Goal: Task Accomplishment & Management: Manage account settings

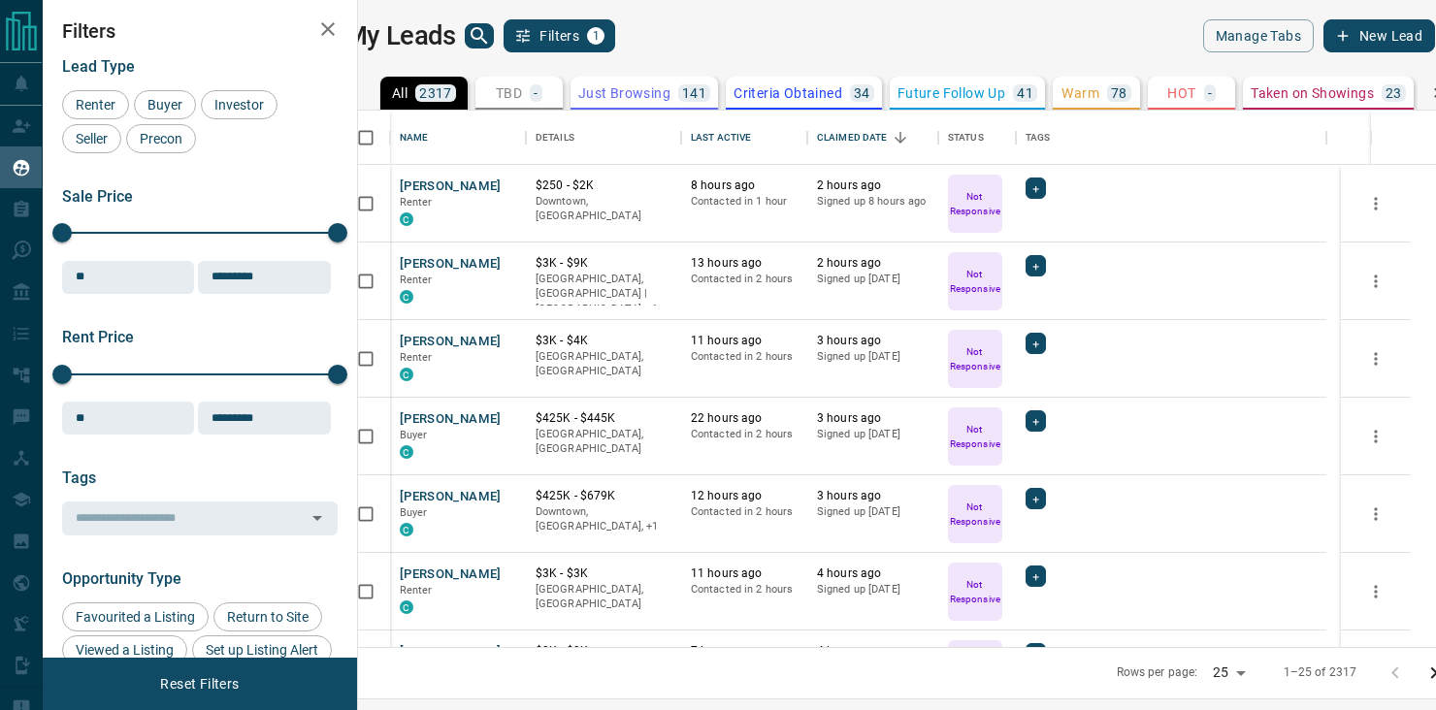
scroll to position [522, 1055]
click at [440, 418] on button "[PERSON_NAME]" at bounding box center [451, 420] width 102 height 18
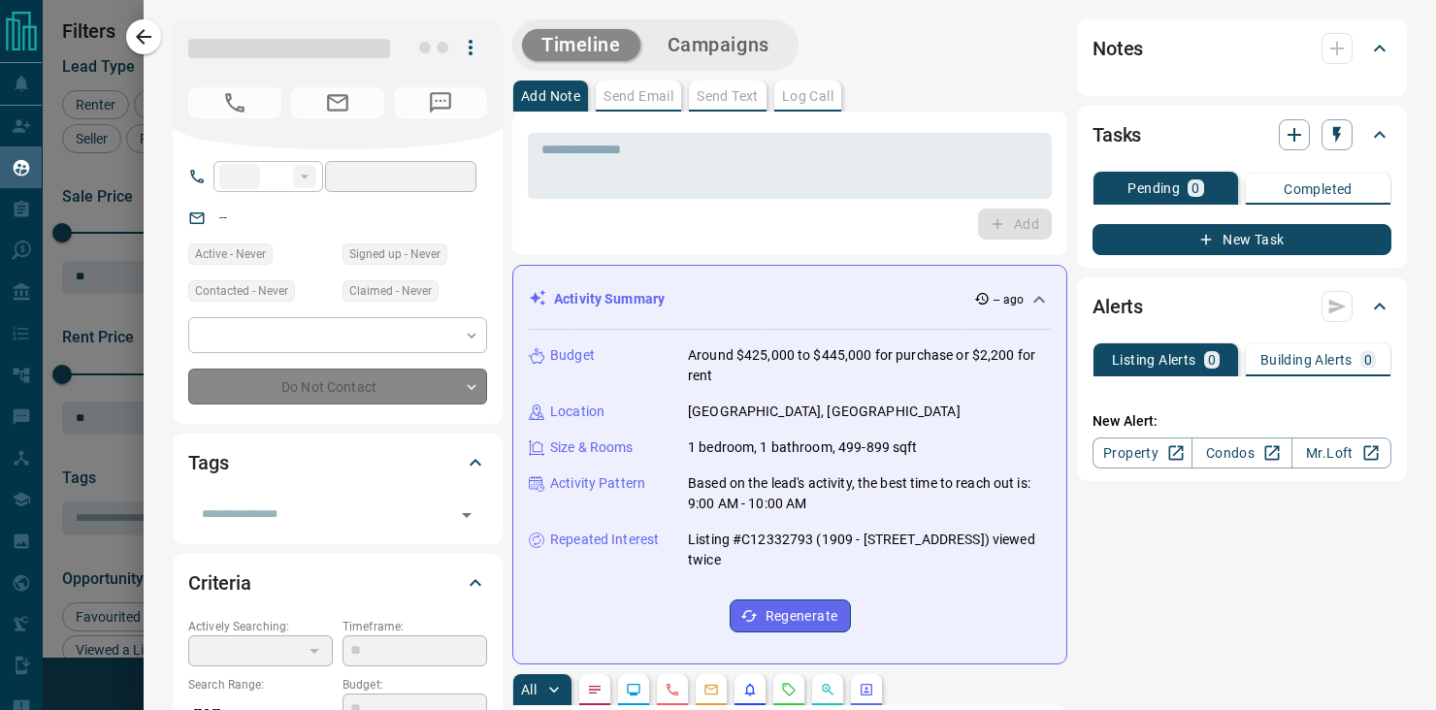
type input "**"
type input "**********"
type input "*"
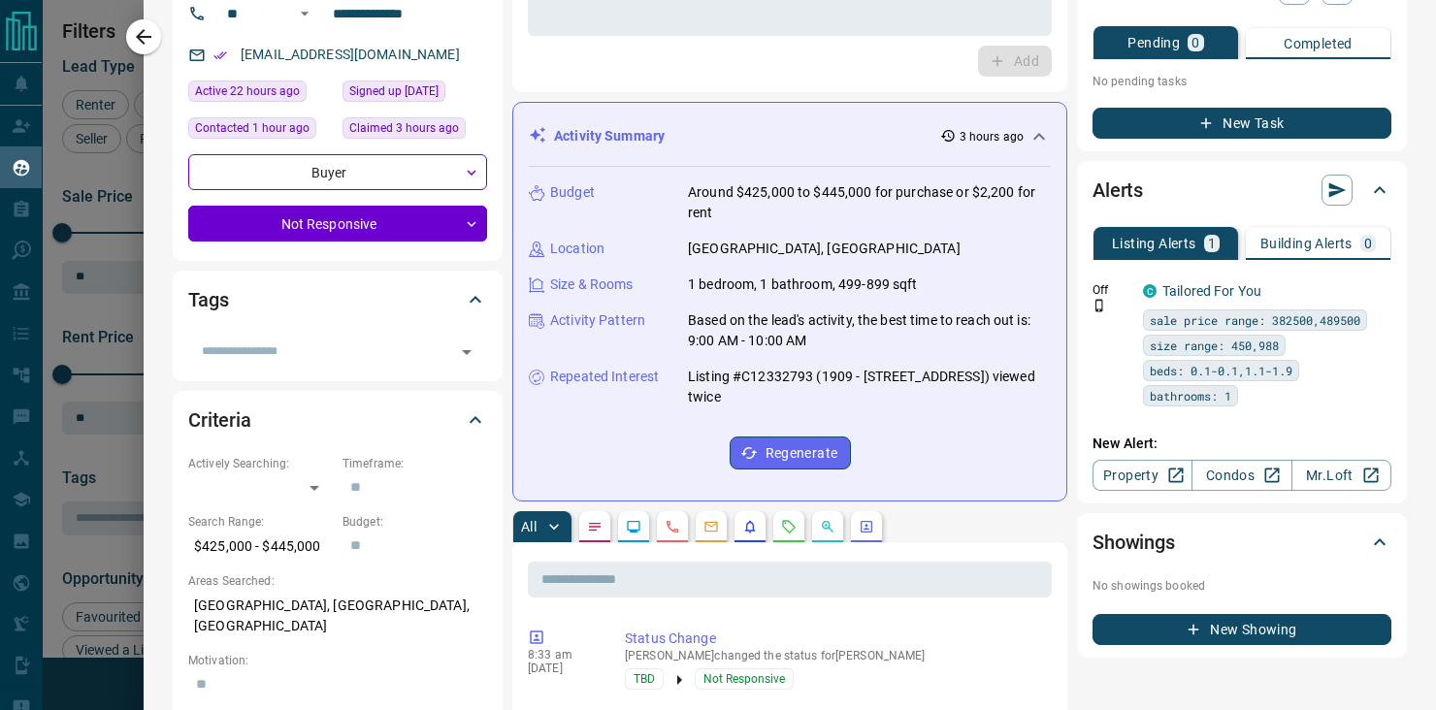
scroll to position [34, 0]
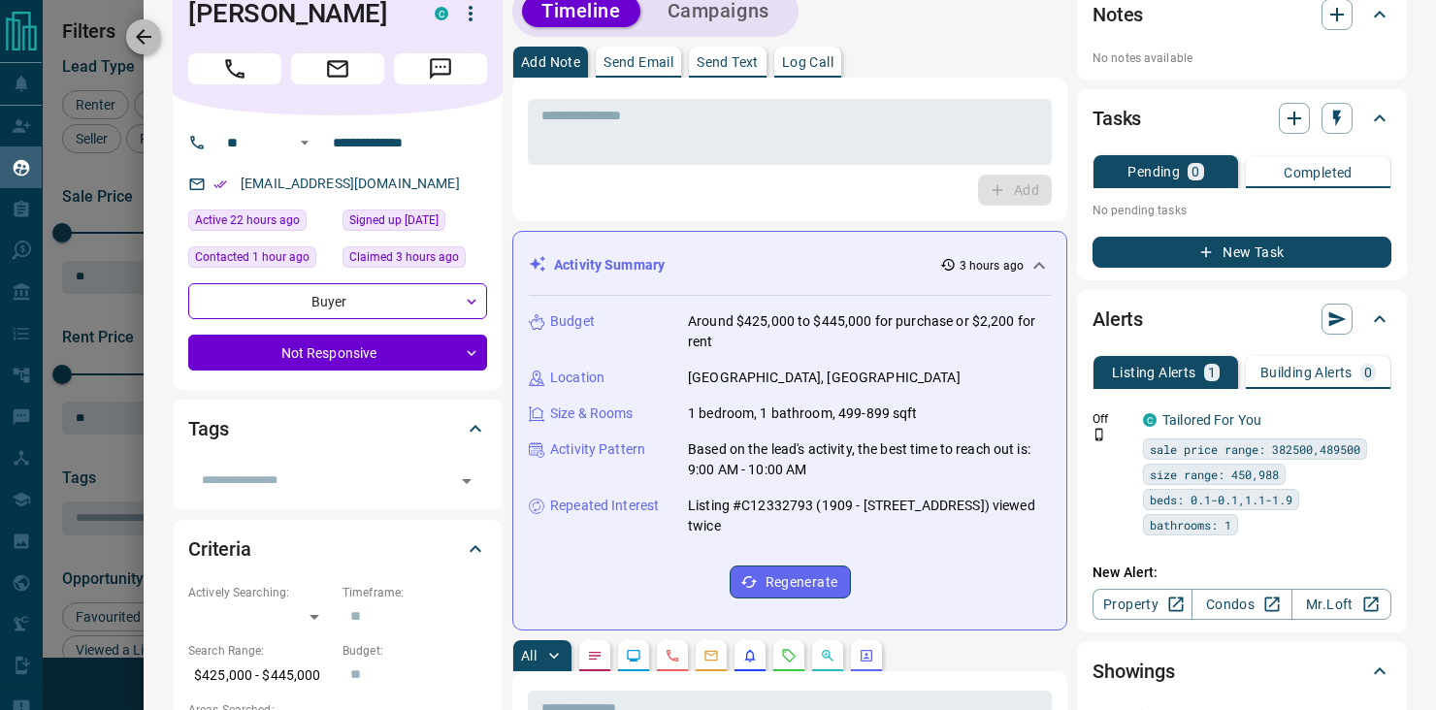
click at [145, 28] on icon "button" at bounding box center [143, 36] width 23 height 23
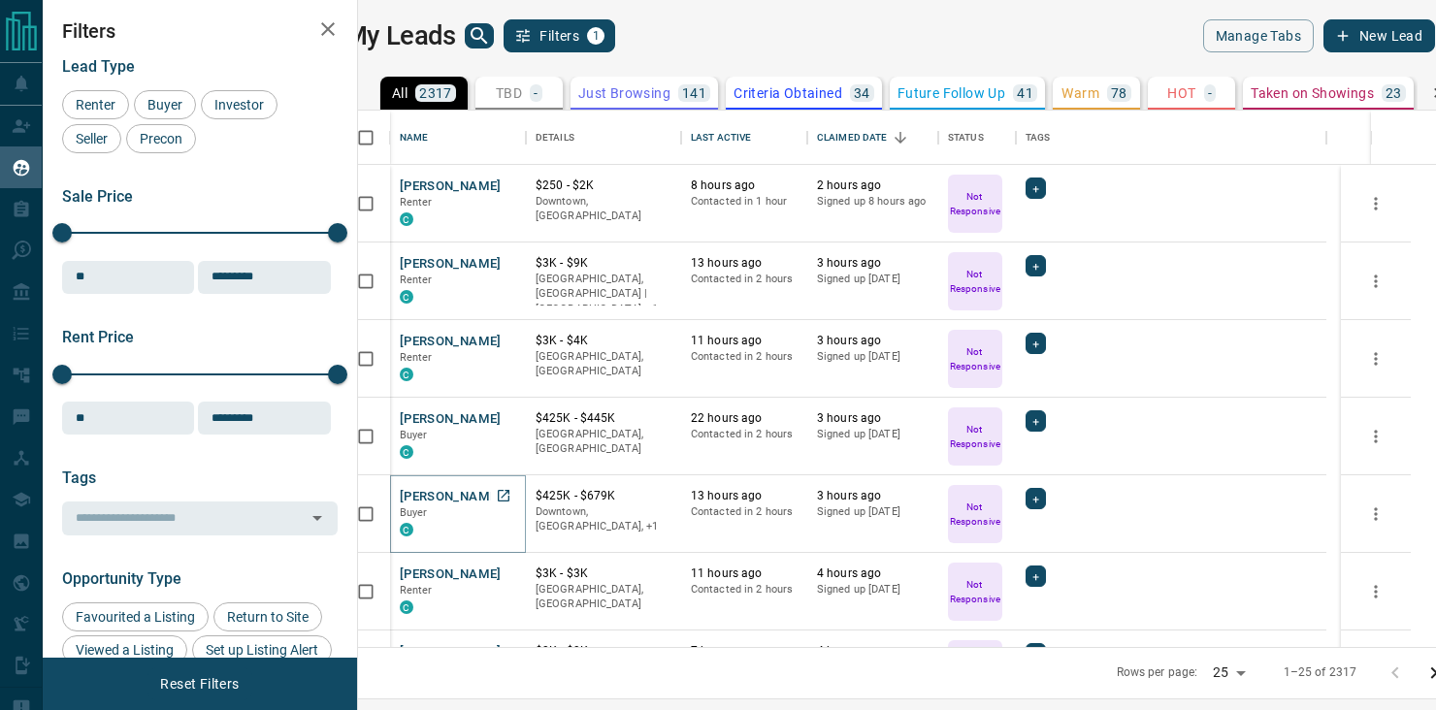
click at [434, 496] on button "[PERSON_NAME]" at bounding box center [451, 497] width 102 height 18
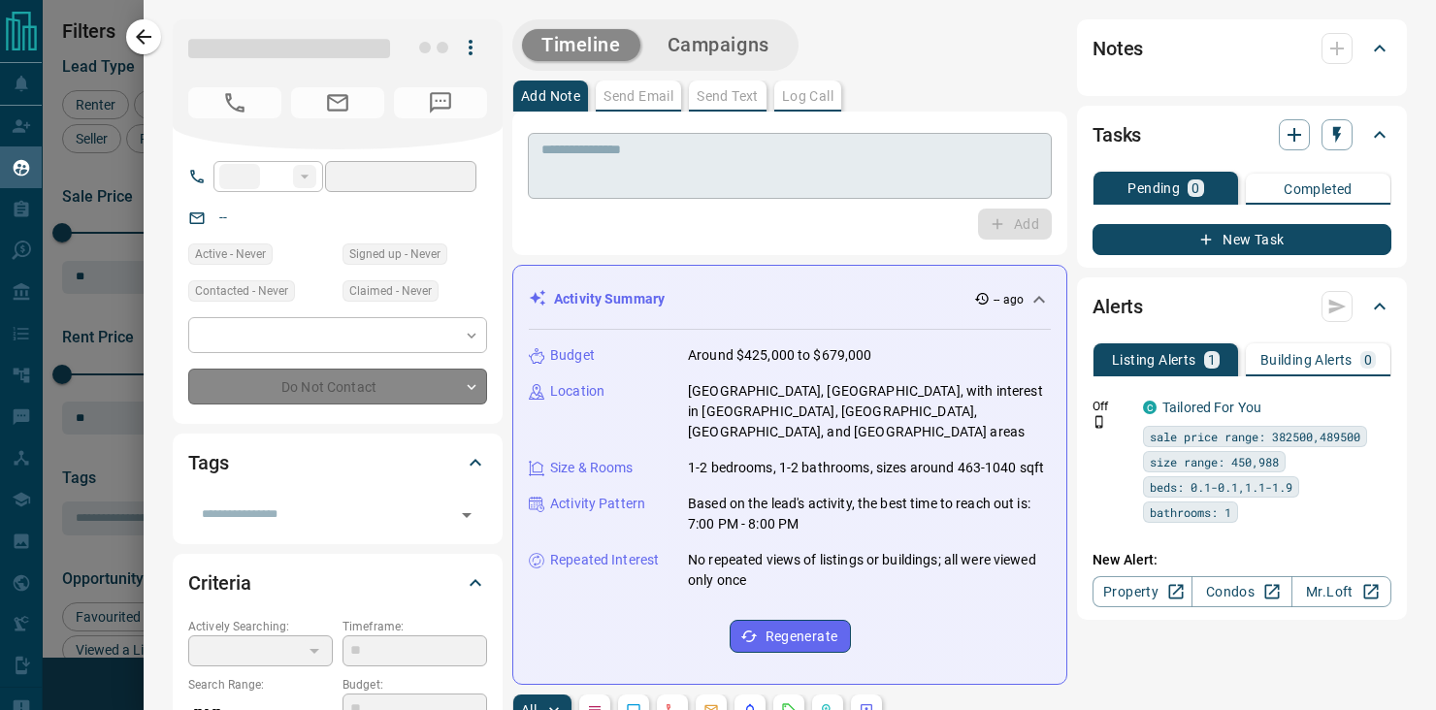
type input "**"
type input "**********"
type input "*"
type input "*********"
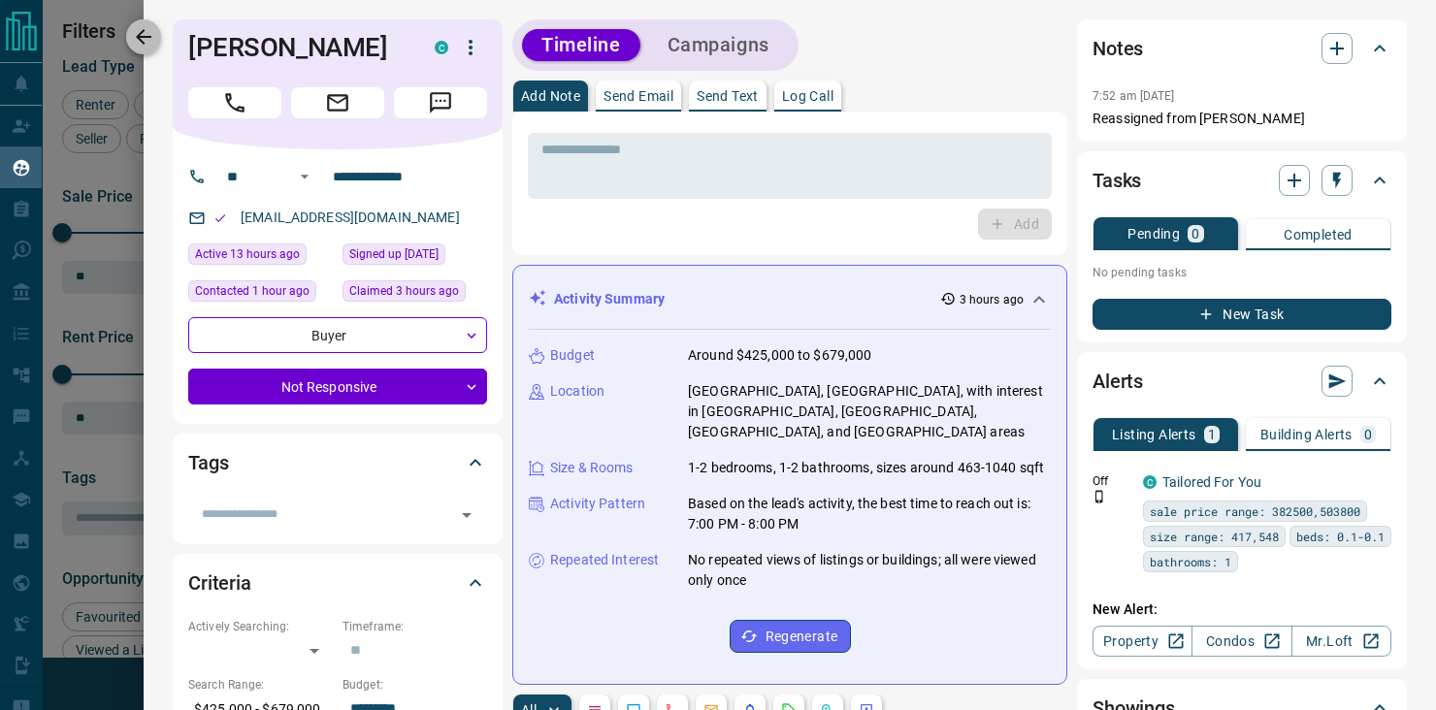
click at [137, 36] on icon "button" at bounding box center [144, 37] width 16 height 16
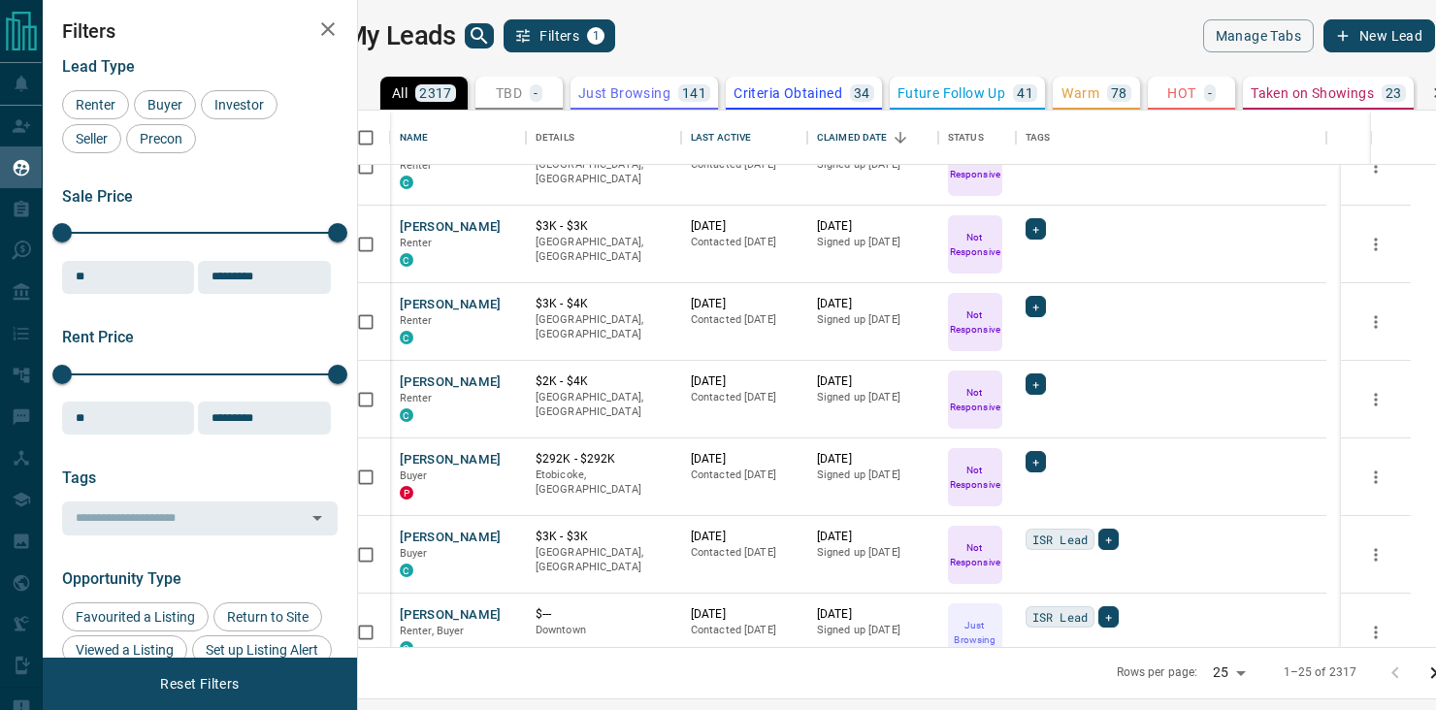
scroll to position [1457, 0]
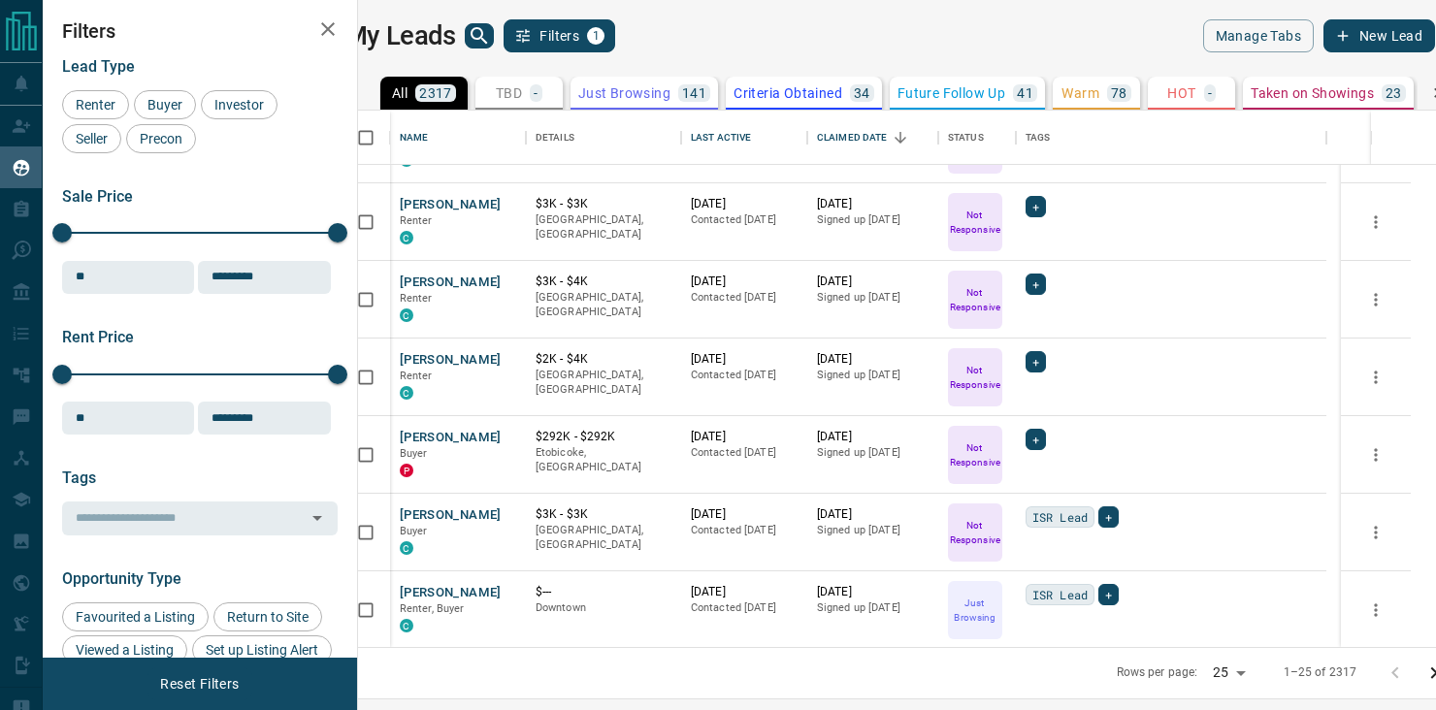
drag, startPoint x: 1412, startPoint y: 667, endPoint x: 1196, endPoint y: 283, distance: 440.2
click at [1423, 666] on icon "Go to next page" at bounding box center [1434, 673] width 23 height 23
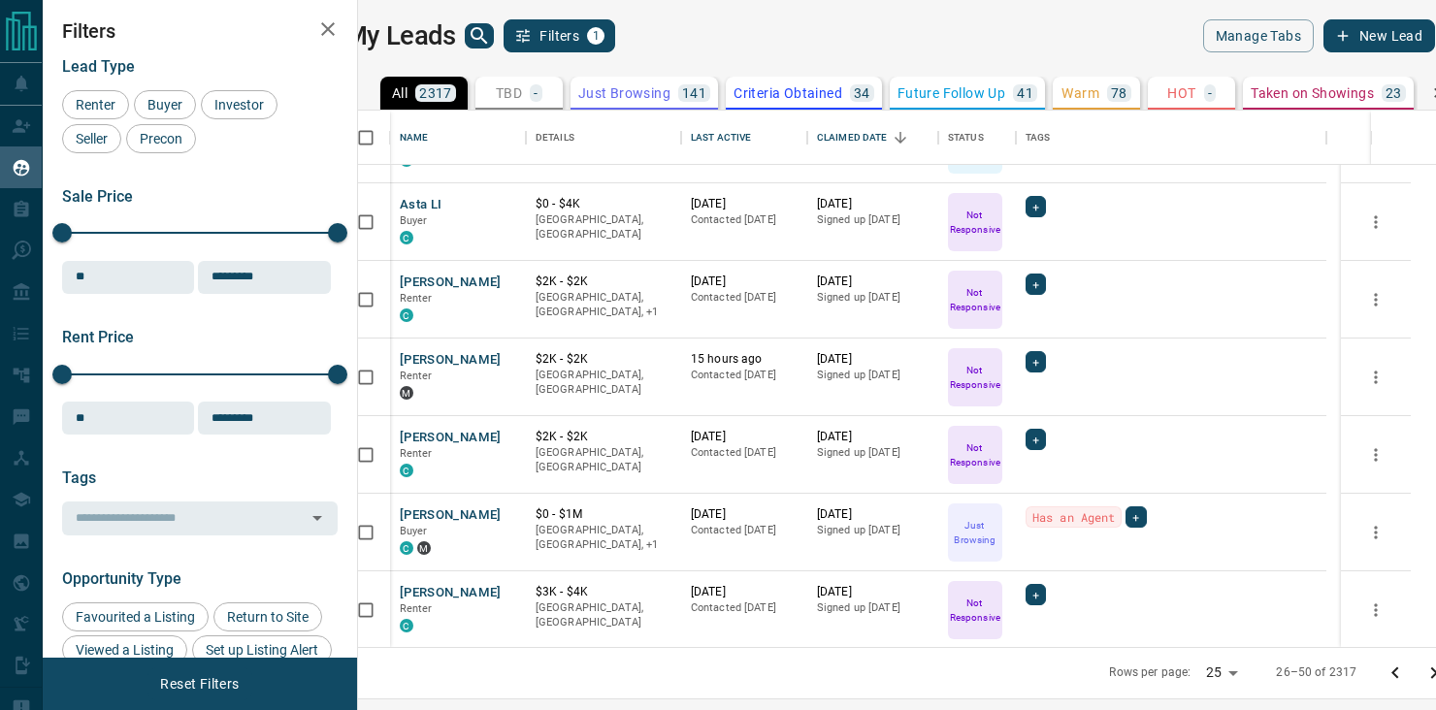
click at [1423, 670] on icon "Go to next page" at bounding box center [1434, 673] width 23 height 23
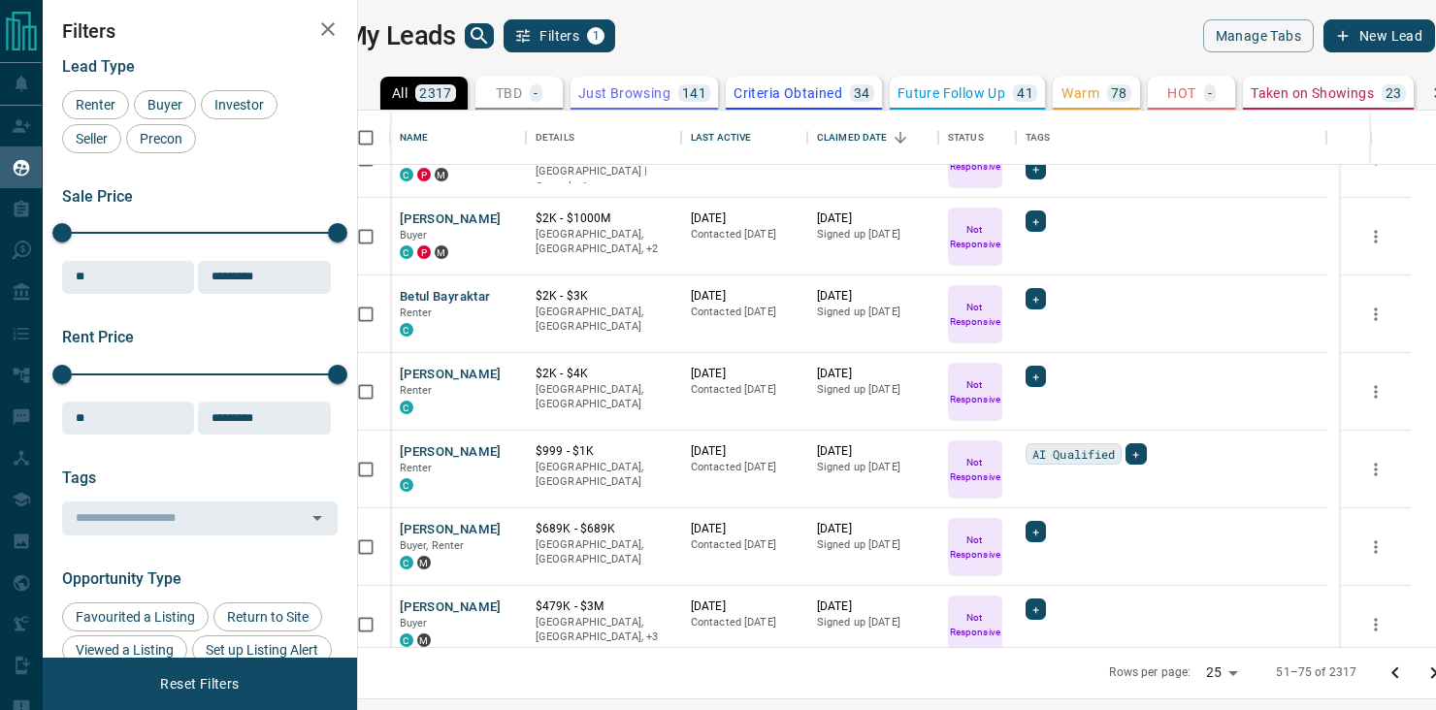
scroll to position [0, 0]
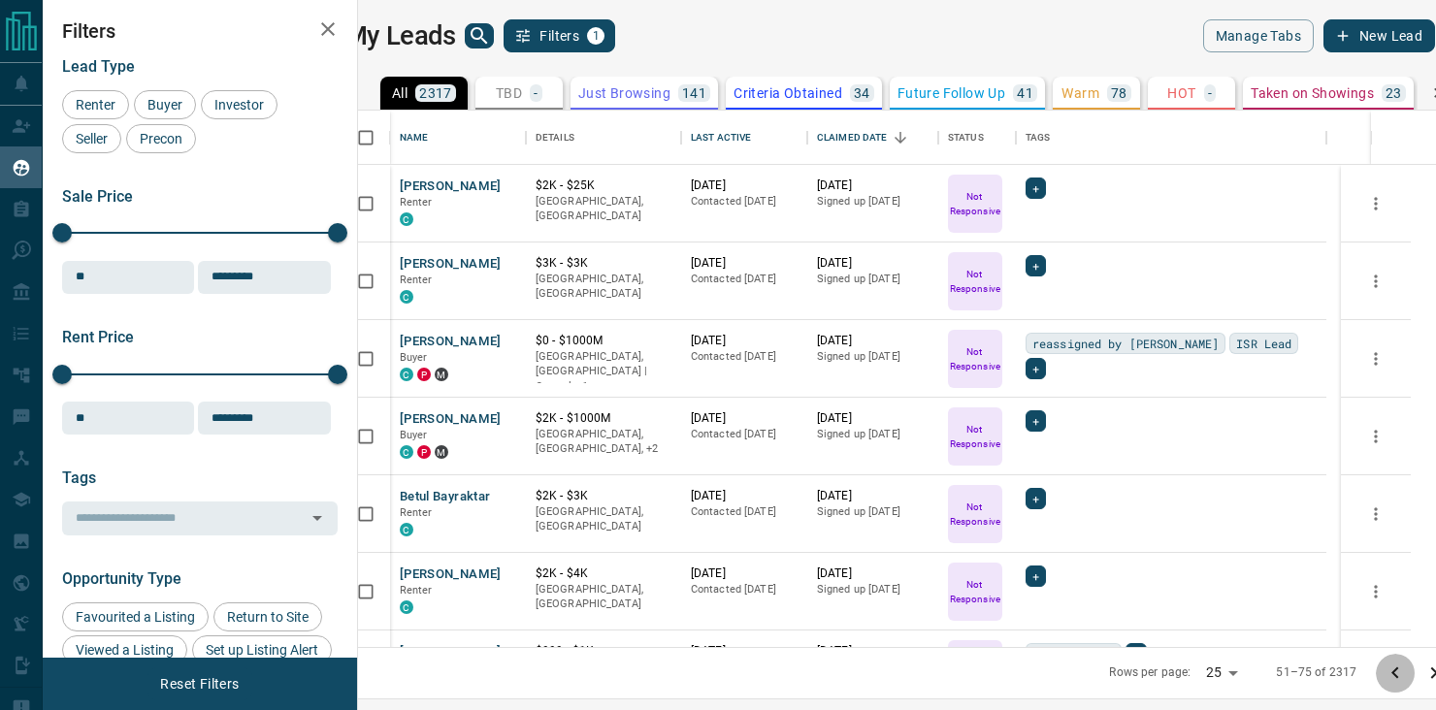
click at [1384, 680] on icon "Go to previous page" at bounding box center [1395, 673] width 23 height 23
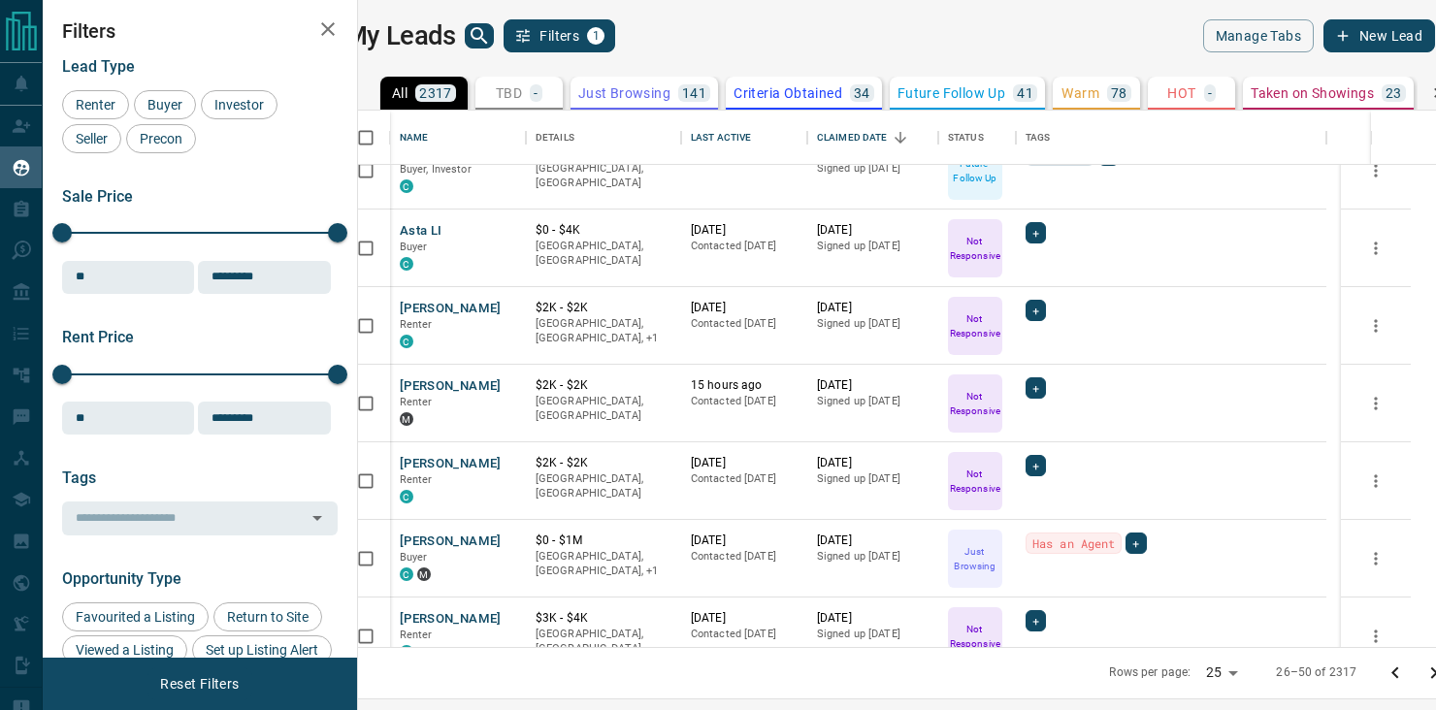
scroll to position [1457, 0]
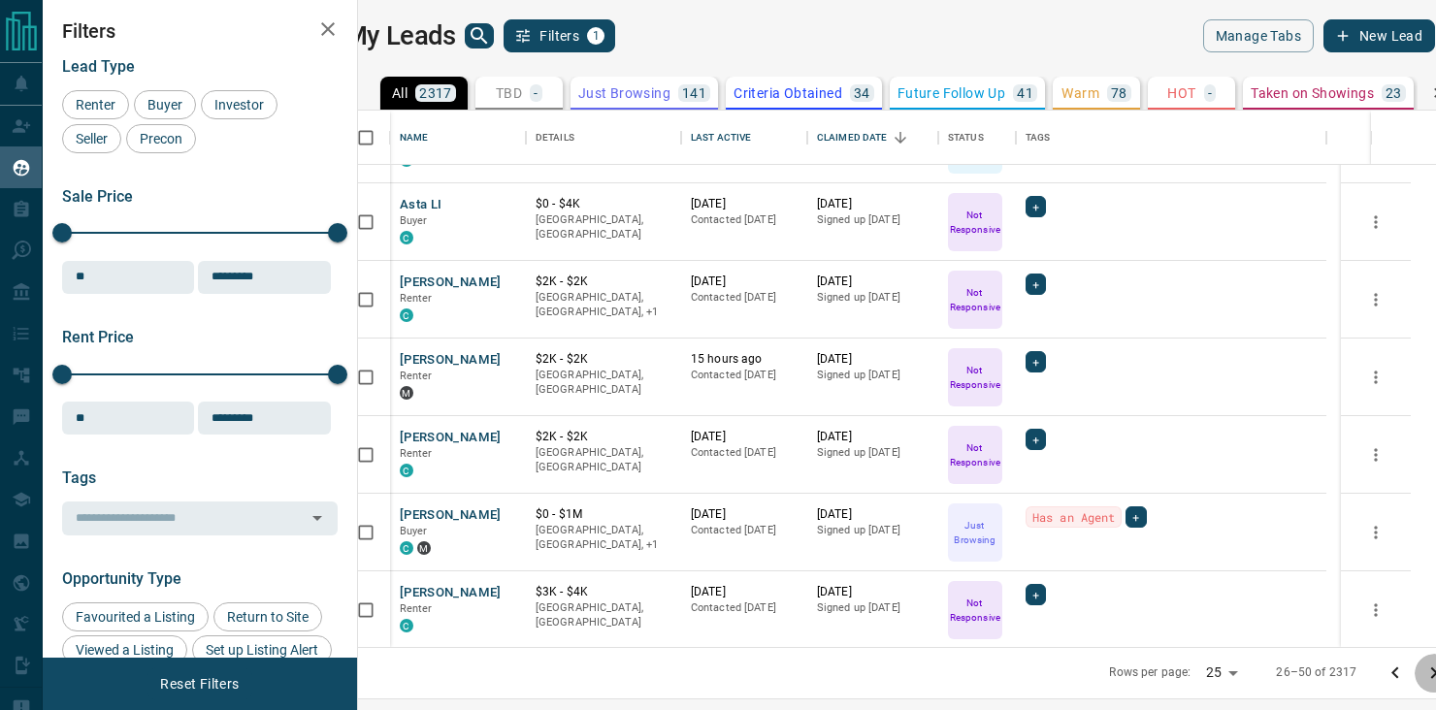
drag, startPoint x: 1406, startPoint y: 671, endPoint x: 1435, endPoint y: 232, distance: 439.6
click at [1423, 671] on icon "Go to next page" at bounding box center [1434, 673] width 23 height 23
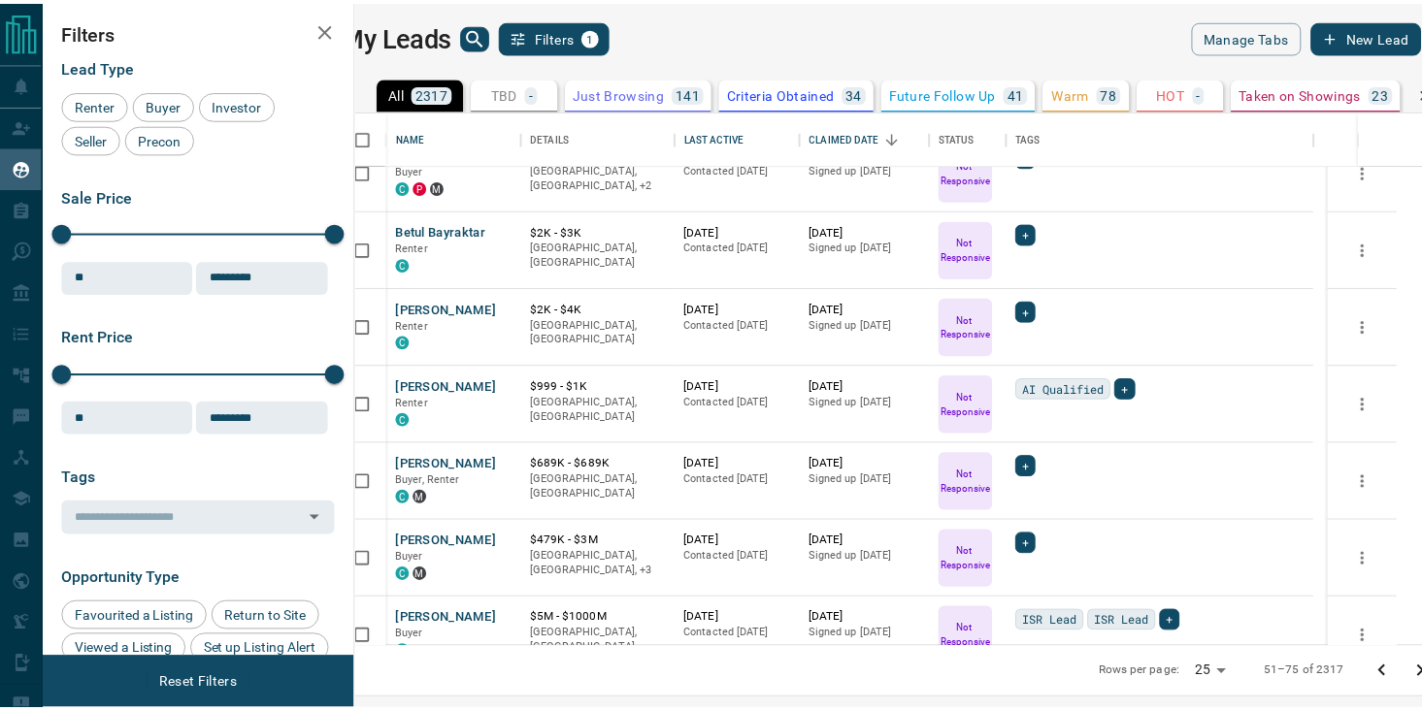
scroll to position [0, 0]
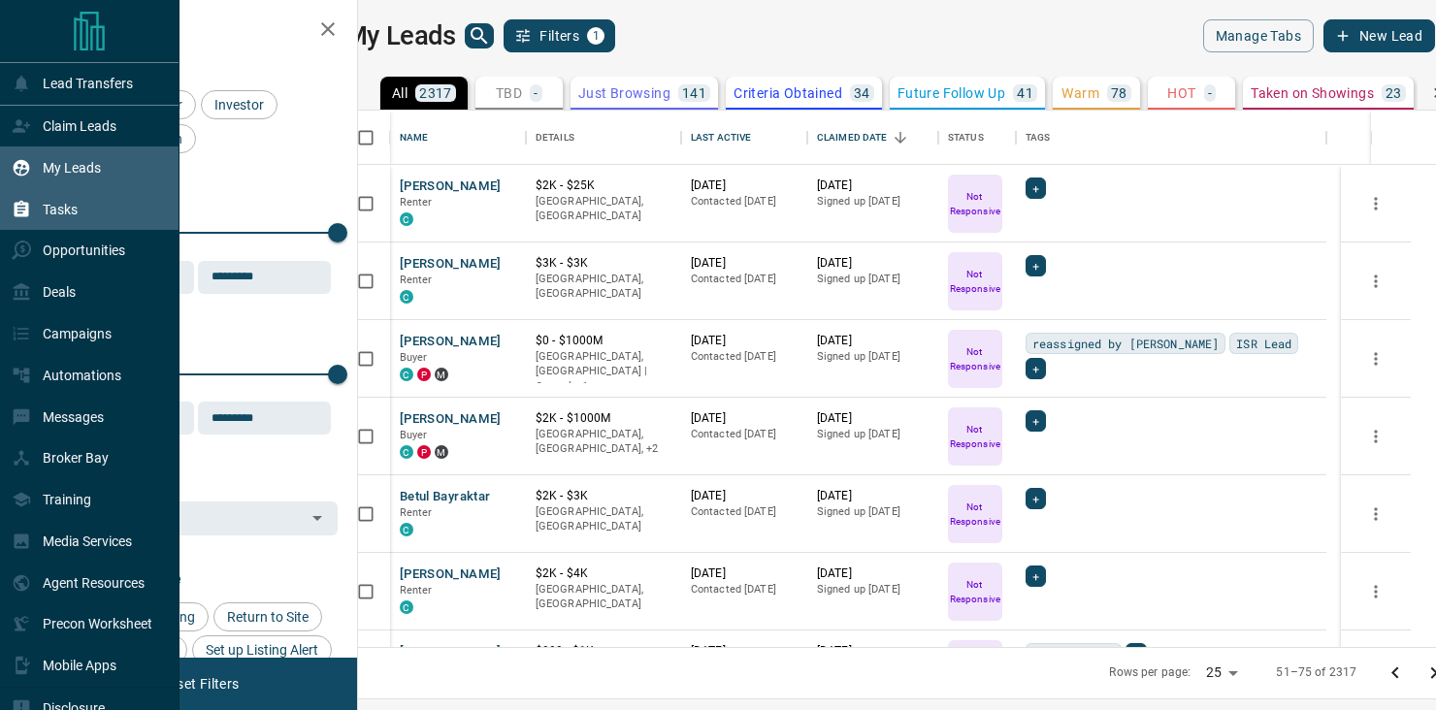
click at [53, 215] on p "Tasks" at bounding box center [60, 210] width 35 height 16
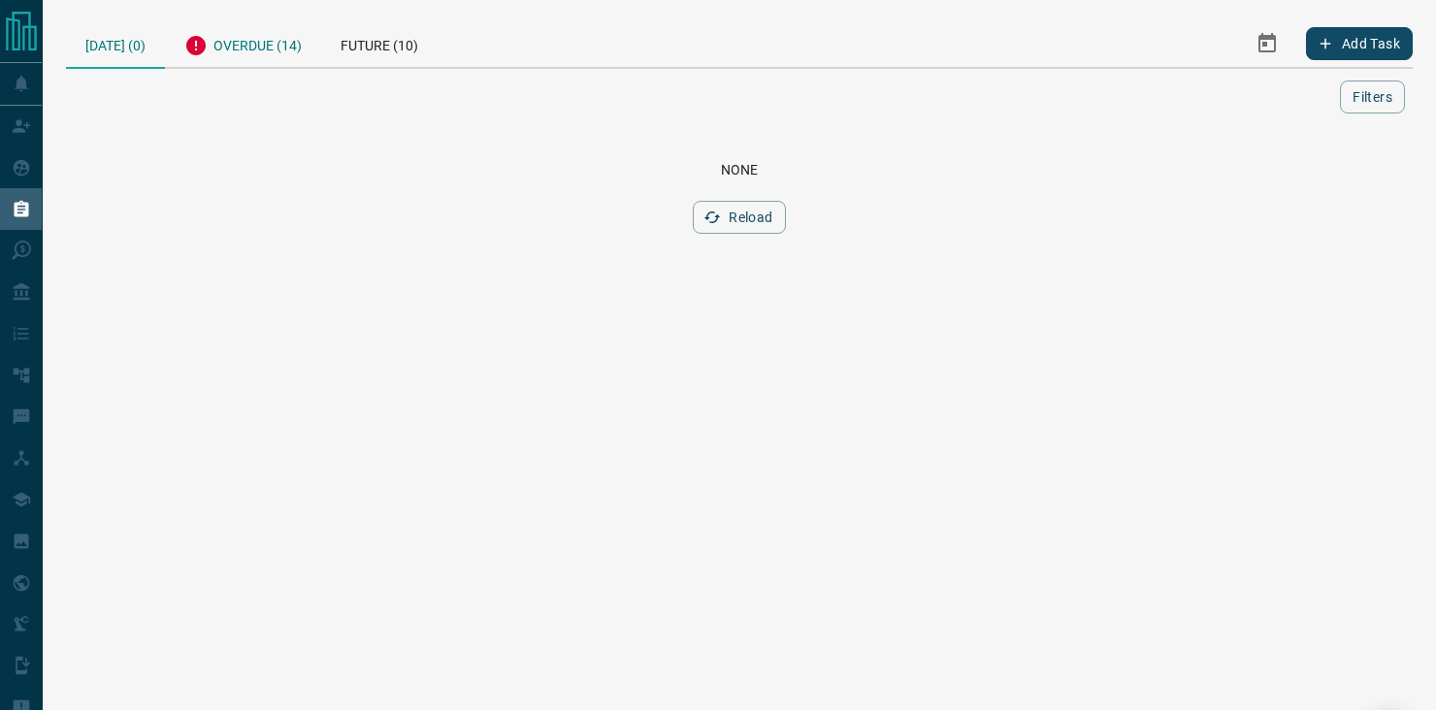
click at [263, 47] on div "Overdue (14)" at bounding box center [243, 43] width 156 height 48
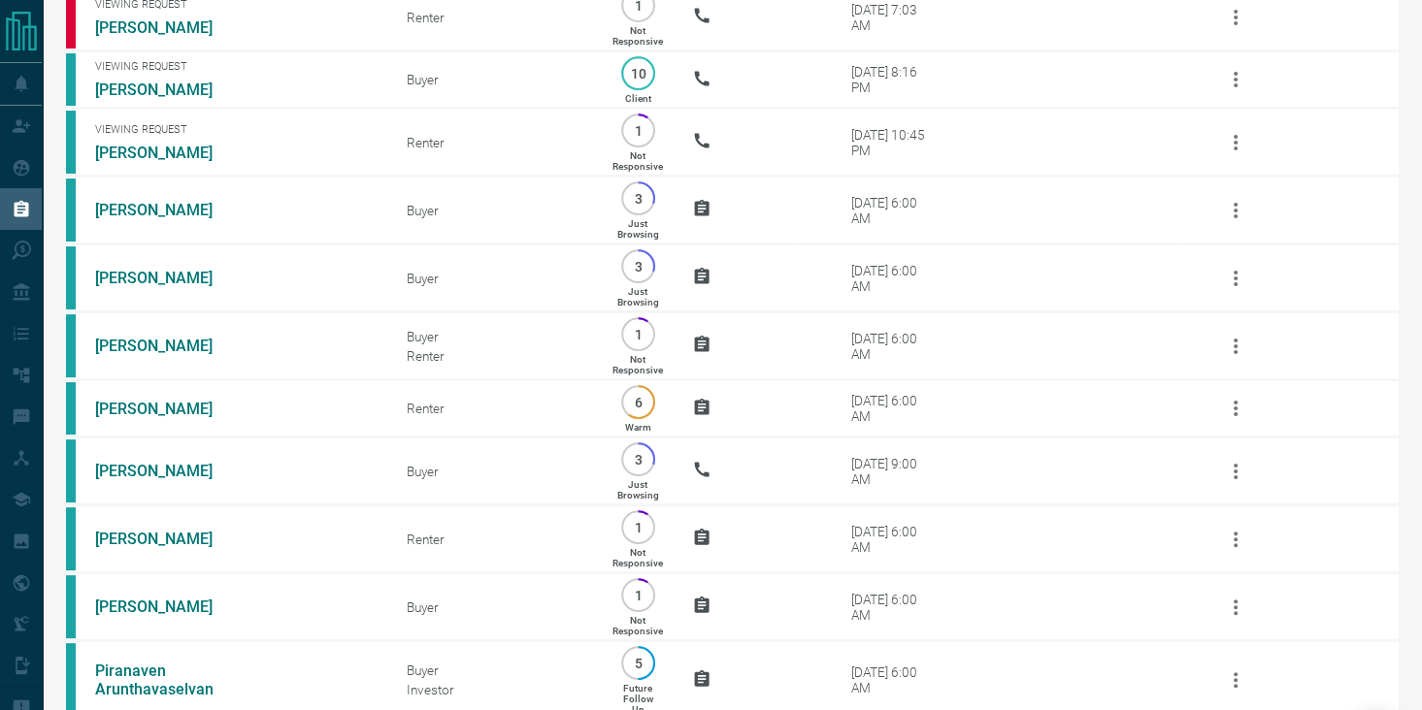
scroll to position [350, 0]
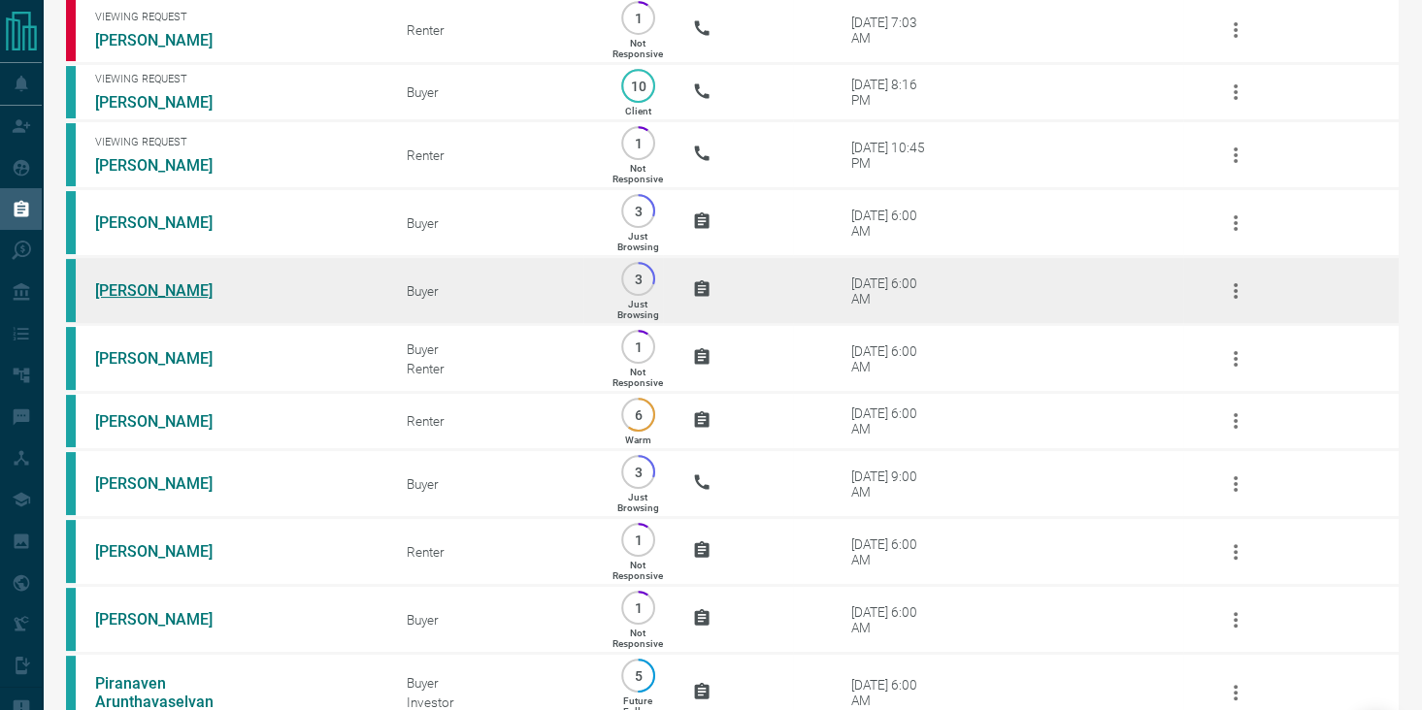
click at [129, 294] on link "[PERSON_NAME]" at bounding box center [168, 290] width 146 height 18
